Goal: Task Accomplishment & Management: Manage account settings

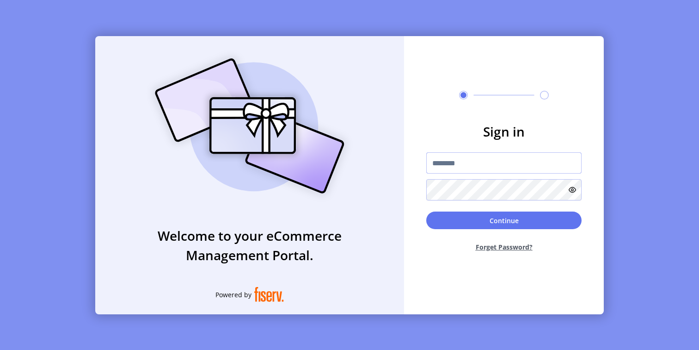
click at [460, 161] on input "text" at bounding box center [503, 162] width 155 height 21
type input "**********"
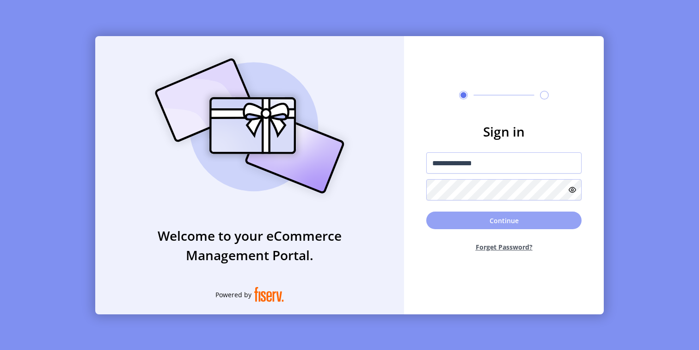
click at [443, 223] on button "Continue" at bounding box center [503, 220] width 155 height 18
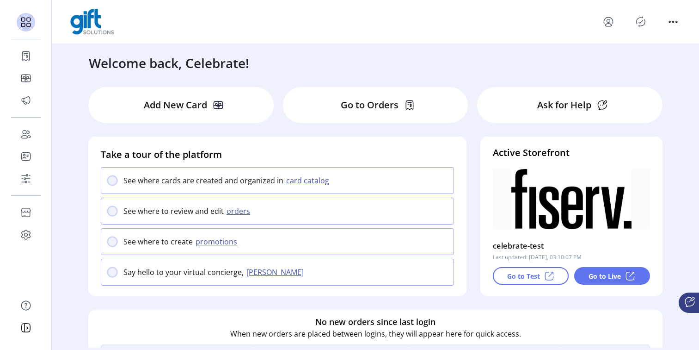
click at [527, 277] on p "Go to Test" at bounding box center [523, 276] width 33 height 10
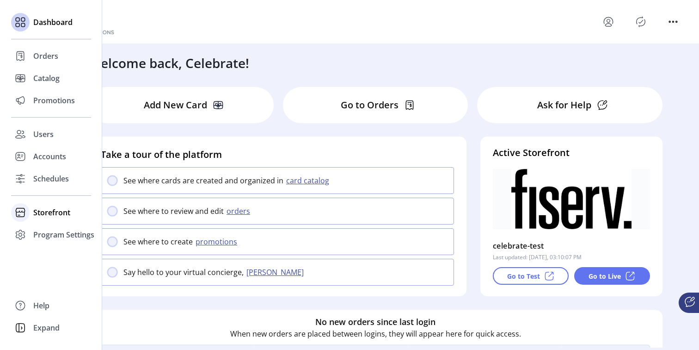
click at [26, 212] on icon at bounding box center [20, 212] width 15 height 15
click at [45, 246] on span "Styling" at bounding box center [45, 245] width 24 height 11
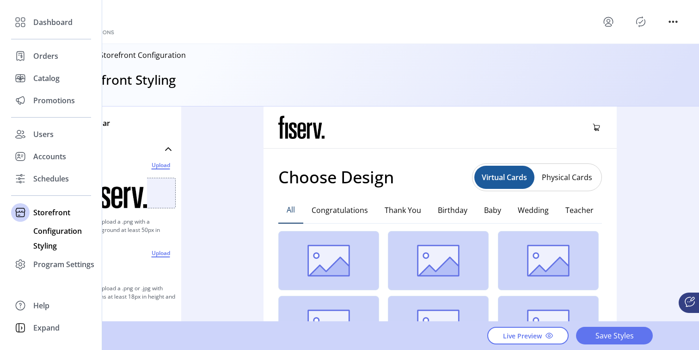
click at [53, 231] on span "Configuration" at bounding box center [57, 230] width 49 height 11
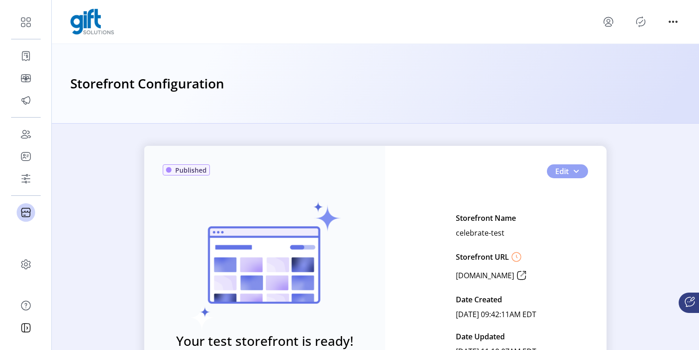
click at [573, 174] on span "button" at bounding box center [576, 170] width 7 height 7
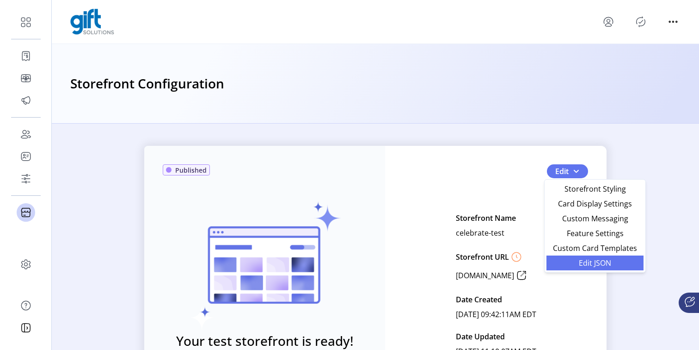
click at [582, 260] on span "Edit JSON" at bounding box center [595, 262] width 86 height 7
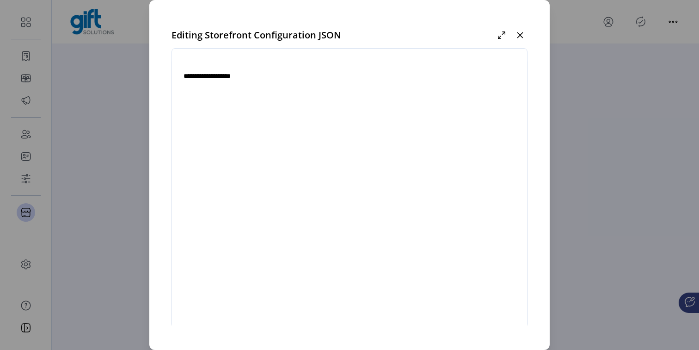
type textarea "**********"
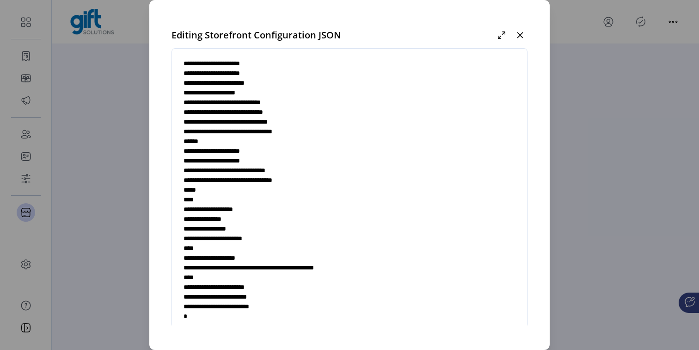
scroll to position [50, 0]
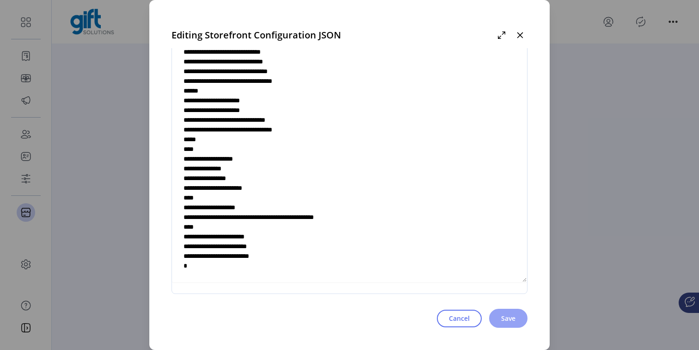
click at [514, 320] on button "Save" at bounding box center [508, 317] width 38 height 19
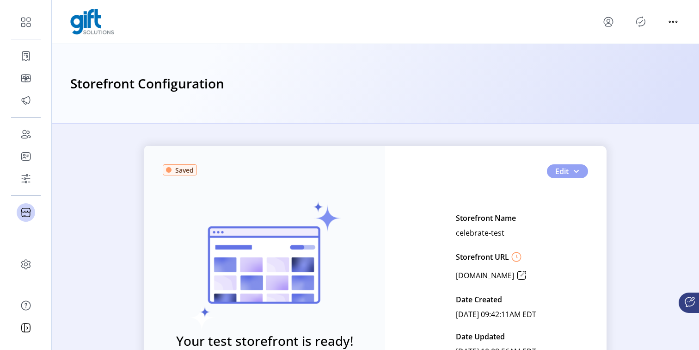
click at [575, 173] on span "button" at bounding box center [576, 170] width 7 height 7
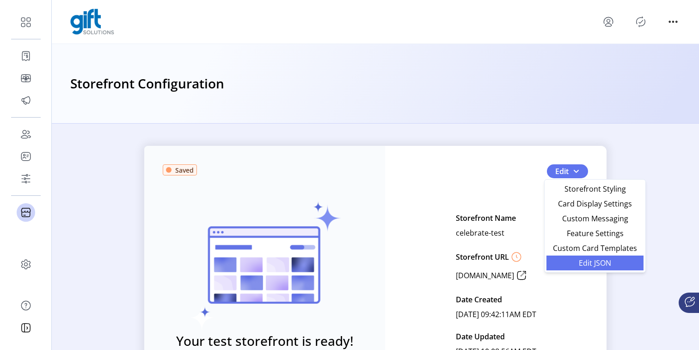
click at [588, 259] on span "Edit JSON" at bounding box center [595, 262] width 86 height 7
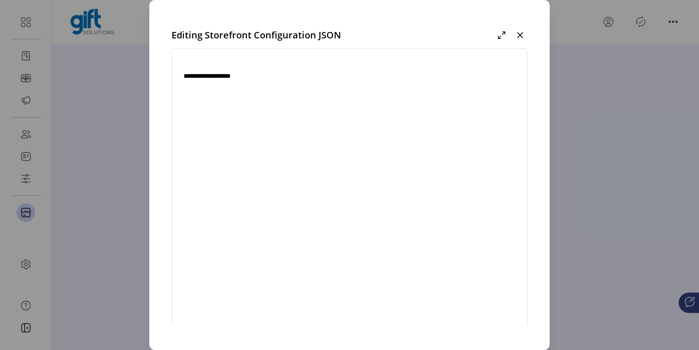
type textarea "**********"
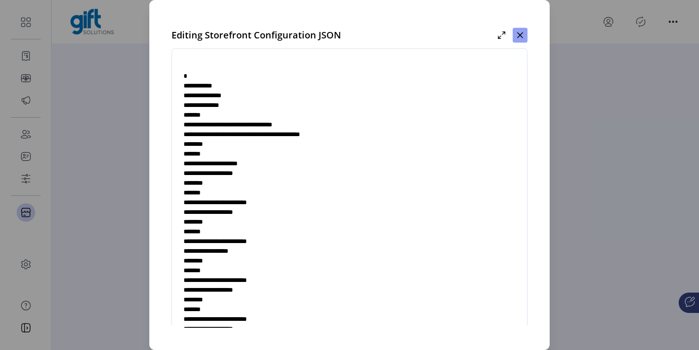
click at [522, 34] on icon "button" at bounding box center [520, 34] width 7 height 7
